Goal: Information Seeking & Learning: Learn about a topic

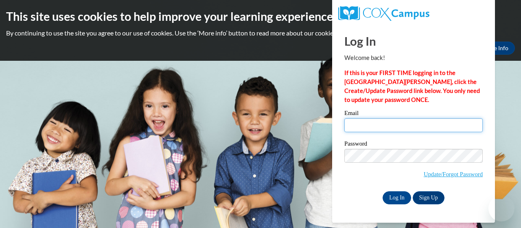
type input "worthington.alison.j@muscogee.k12.ga.us"
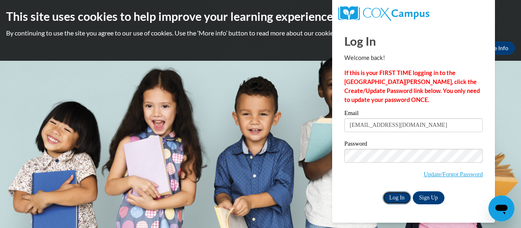
click at [393, 194] on input "Log In" at bounding box center [397, 197] width 29 height 13
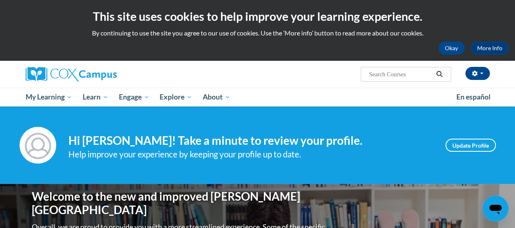
click at [379, 70] on input "Search..." at bounding box center [400, 74] width 65 height 10
click at [375, 75] on input "vobulary strategies" at bounding box center [400, 74] width 65 height 10
type input "vocabulary strategies"
click at [437, 73] on icon "Search" at bounding box center [440, 74] width 6 height 6
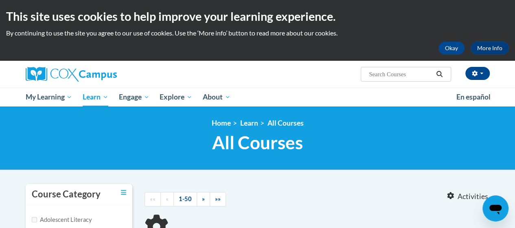
type input "vocabulary strategies"
click at [439, 74] on icon "Search" at bounding box center [439, 74] width 7 height 6
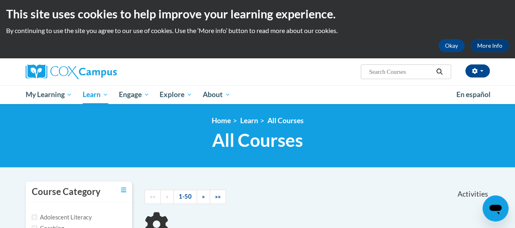
scroll to position [81, 0]
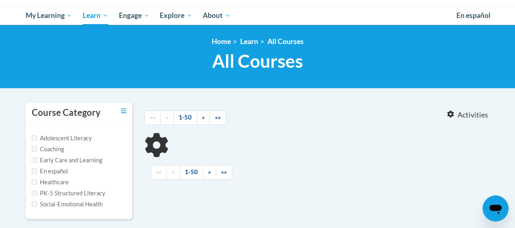
type input "vocabulary strategies"
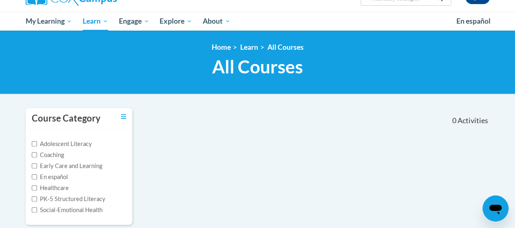
scroll to position [0, 0]
